Goal: Obtain resource: Download file/media

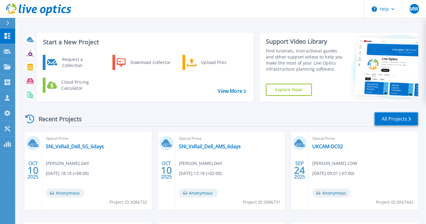
click at [397, 122] on link "All Projects" at bounding box center [396, 119] width 44 height 14
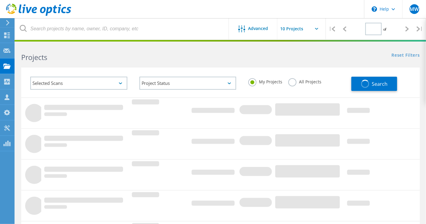
type input "1"
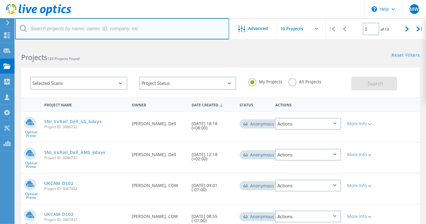
click at [80, 28] on input "text" at bounding box center [122, 28] width 214 height 21
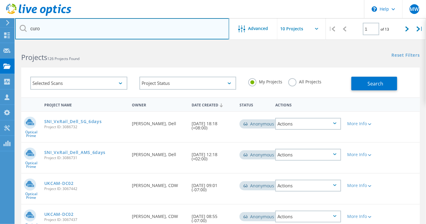
type input "curo"
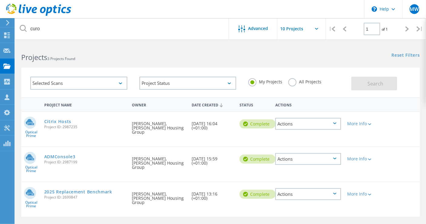
drag, startPoint x: 81, startPoint y: 150, endPoint x: 96, endPoint y: 76, distance: 75.7
click at [96, 76] on div "Selected Scans" at bounding box center [78, 83] width 109 height 25
drag, startPoint x: 82, startPoint y: 150, endPoint x: 105, endPoint y: 78, distance: 75.9
click at [105, 78] on div "Selected Scans" at bounding box center [78, 83] width 97 height 13
click at [75, 154] on link "ADMConsole3" at bounding box center [59, 156] width 31 height 4
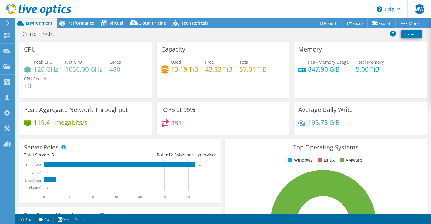
select select "USD"
click at [329, 22] on link "Reports" at bounding box center [328, 22] width 29 height 9
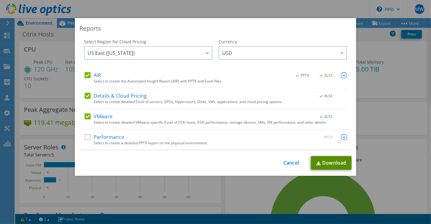
click at [324, 161] on link "Download" at bounding box center [331, 163] width 41 height 14
click at [292, 160] on link "Cancel" at bounding box center [290, 163] width 15 height 6
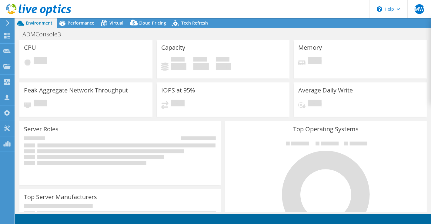
select select "USD"
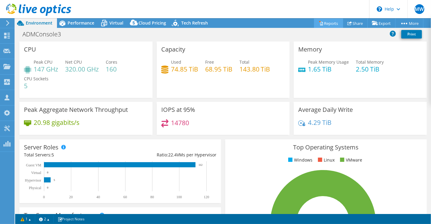
click at [329, 23] on link "Reports" at bounding box center [328, 22] width 29 height 9
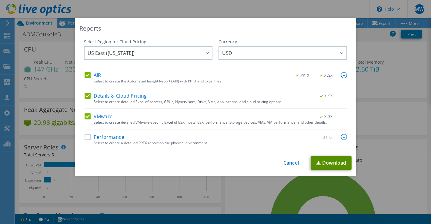
click at [324, 160] on link "Download" at bounding box center [331, 163] width 41 height 14
click at [380, 87] on div "Reports Select Region for Cloud Pricing Asia Pacific (Hong Kong) Asia Pacific (…" at bounding box center [215, 111] width 431 height 187
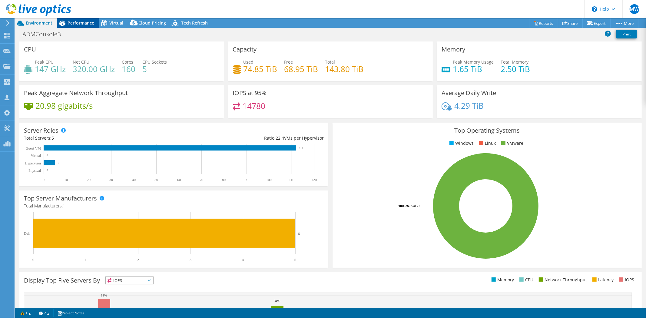
click at [82, 23] on span "Performance" at bounding box center [81, 23] width 27 height 6
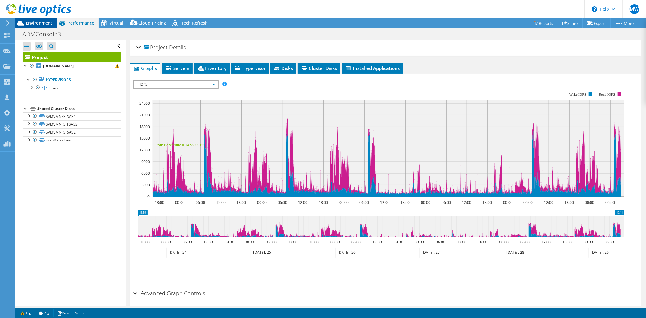
click at [47, 23] on span "Environment" at bounding box center [39, 23] width 27 height 6
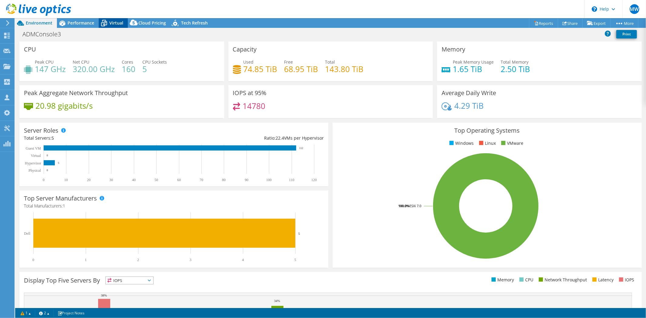
click at [124, 22] on div "Virtual" at bounding box center [113, 23] width 29 height 10
select select "USD"
click at [119, 26] on div "Virtual" at bounding box center [113, 23] width 29 height 10
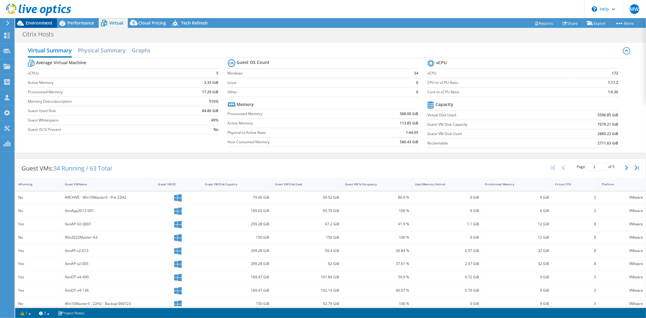
click at [24, 22] on icon at bounding box center [20, 23] width 11 height 11
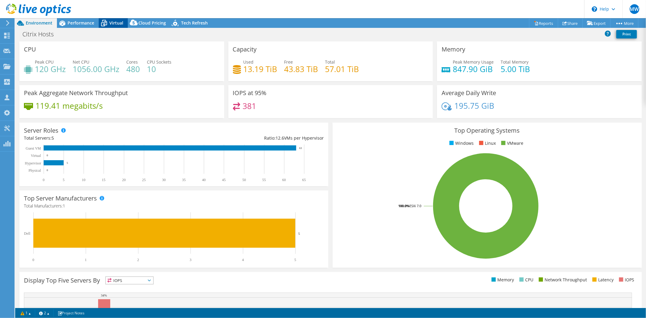
click at [102, 23] on icon at bounding box center [104, 23] width 11 height 11
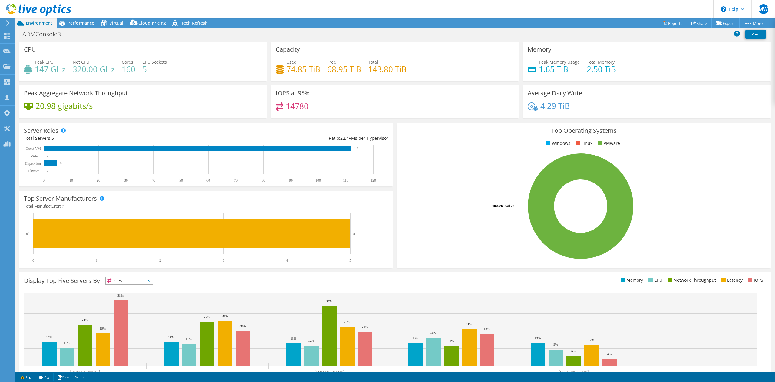
select select "USD"
